Goal: Find specific fact

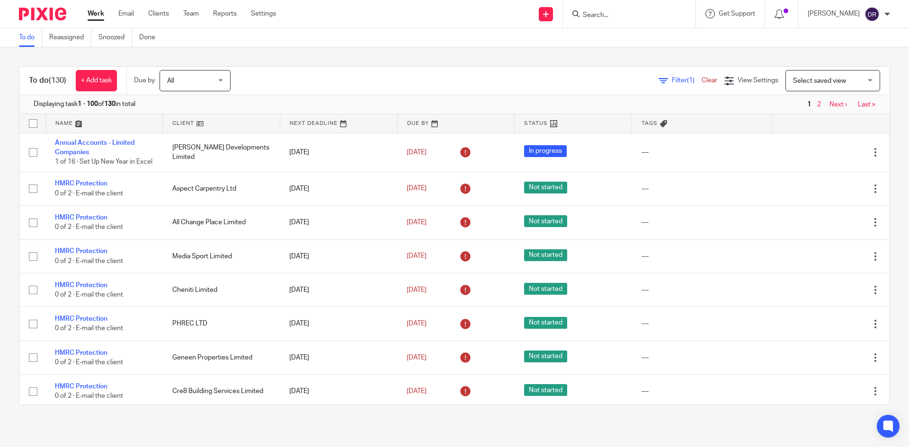
click at [600, 13] on input "Search" at bounding box center [624, 15] width 85 height 9
type input "medusa"
click button "submit" at bounding box center [0, 0] width 0 height 0
click at [651, 38] on link at bounding box center [660, 41] width 160 height 22
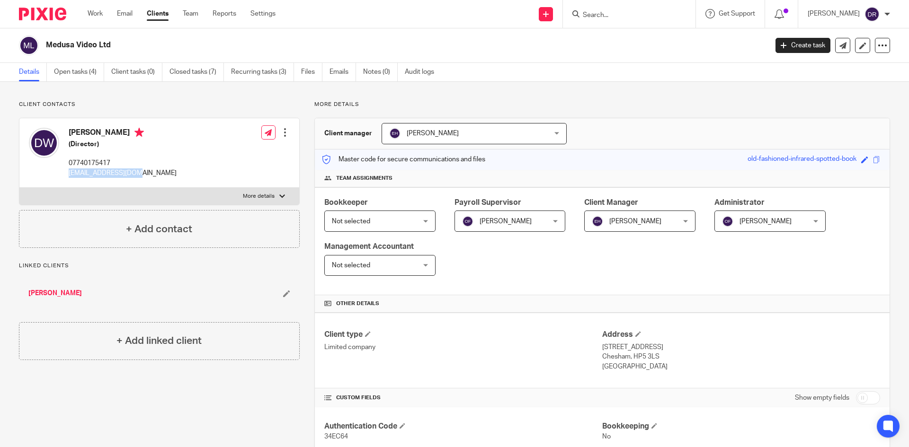
drag, startPoint x: 68, startPoint y: 172, endPoint x: 119, endPoint y: 175, distance: 50.8
click at [139, 172] on div "Deri Watt (Director) 07740175417 deri.watt@gmail.com Edit contact Create client…" at bounding box center [159, 153] width 280 height 70
copy p "[EMAIL_ADDRESS][DOMAIN_NAME]"
